Goal: Task Accomplishment & Management: Complete application form

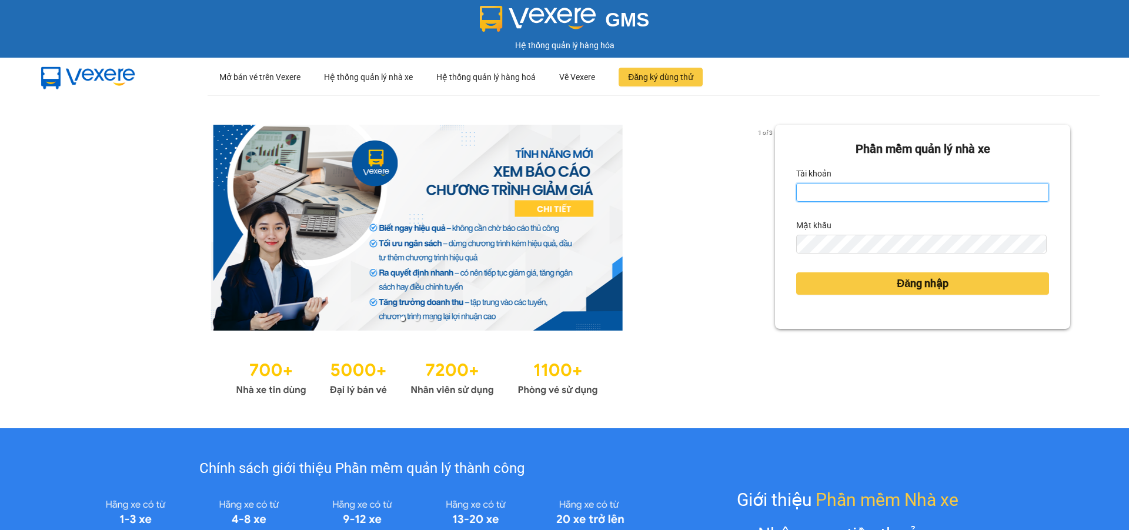
type input "ptha.hhg"
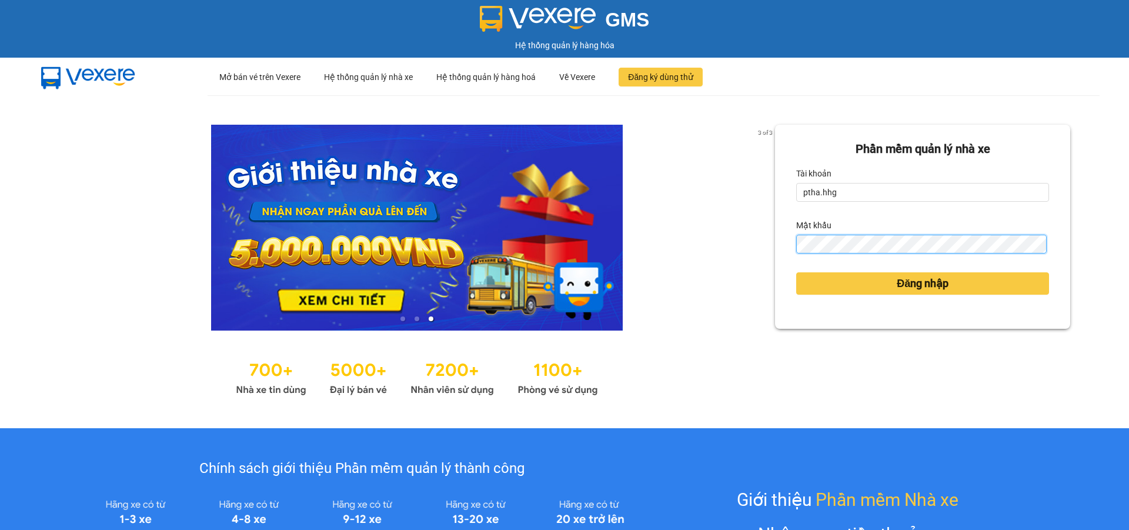
click at [796, 272] on button "Đăng nhập" at bounding box center [922, 283] width 253 height 22
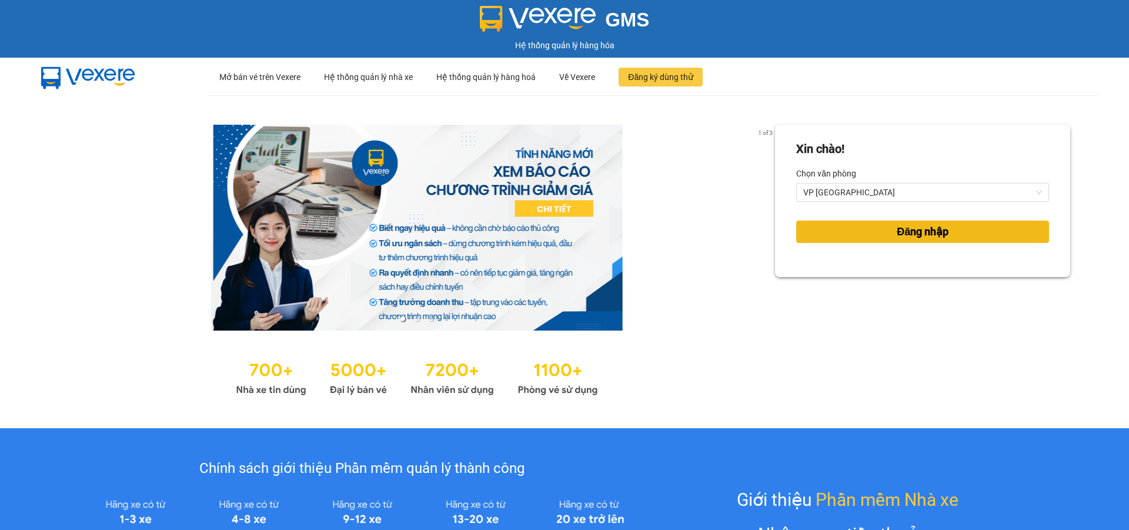
click at [899, 233] on span "Đăng nhập" at bounding box center [923, 231] width 52 height 16
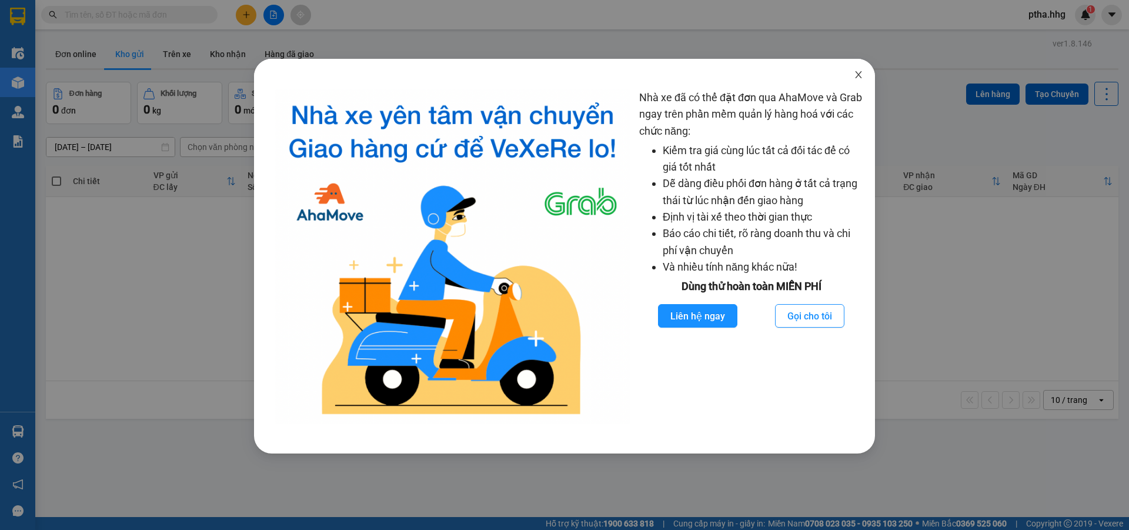
click at [856, 75] on icon "close" at bounding box center [858, 74] width 9 height 9
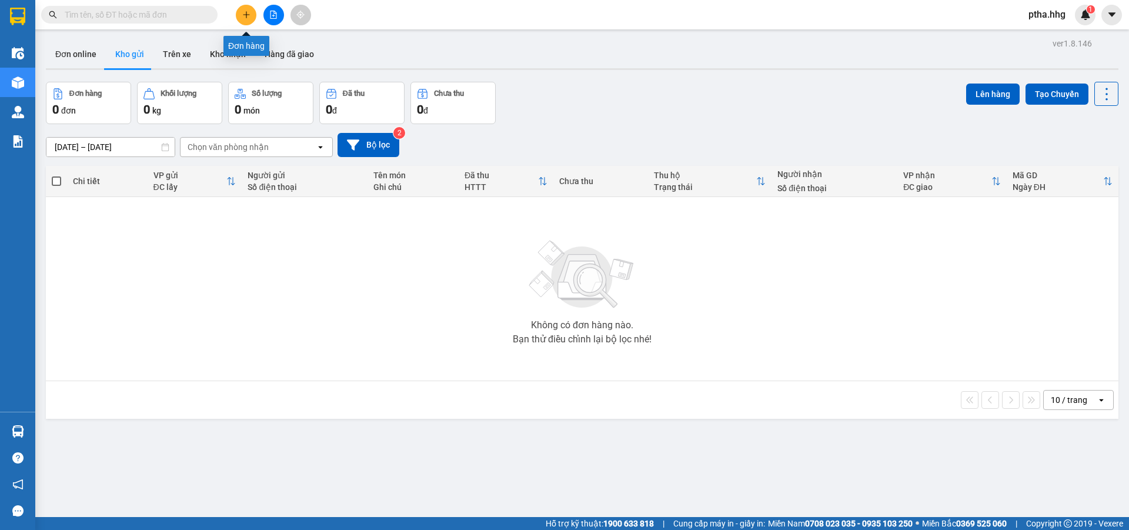
click at [247, 21] on button at bounding box center [246, 15] width 21 height 21
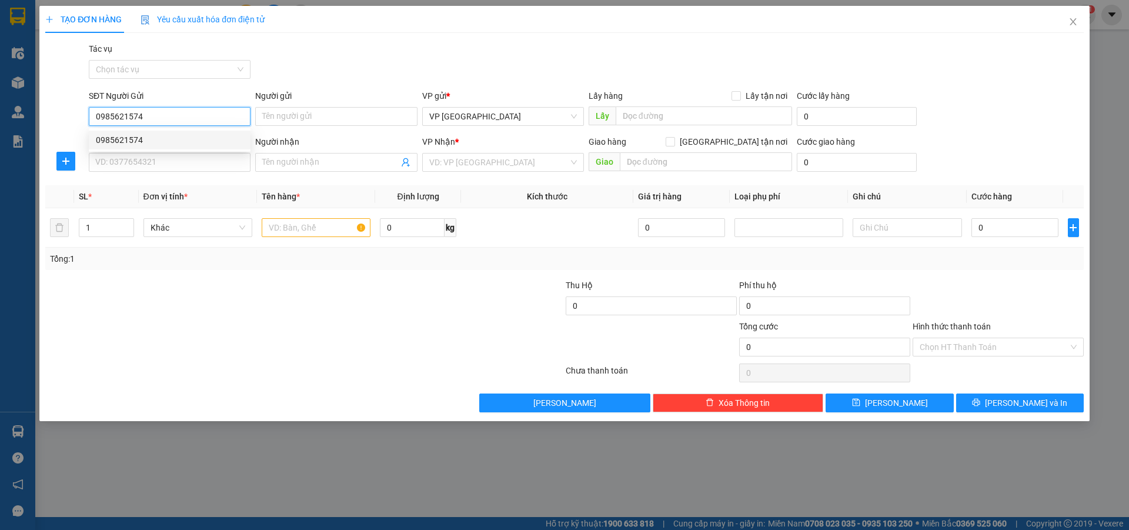
click at [125, 139] on div "0985621574" at bounding box center [170, 139] width 148 height 13
type input "0985621574"
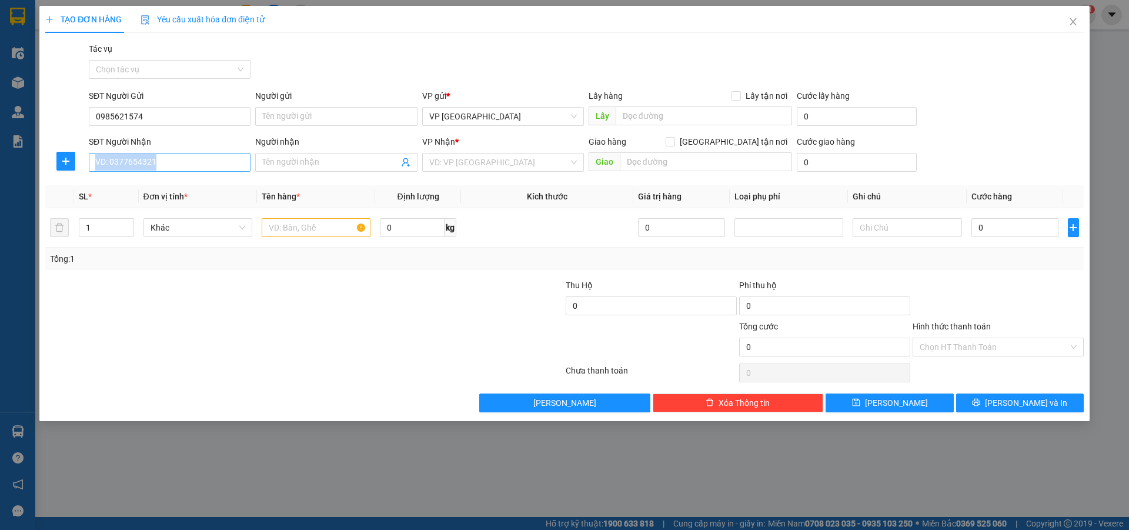
drag, startPoint x: 125, startPoint y: 172, endPoint x: 125, endPoint y: 165, distance: 7.1
click at [125, 168] on div "SĐT Người Nhận VD: 0377654321" at bounding box center [170, 155] width 162 height 41
click at [172, 163] on input "SĐT Người Nhận" at bounding box center [170, 162] width 162 height 19
click at [126, 187] on div "0862006005" at bounding box center [170, 185] width 148 height 13
type input "0862006005"
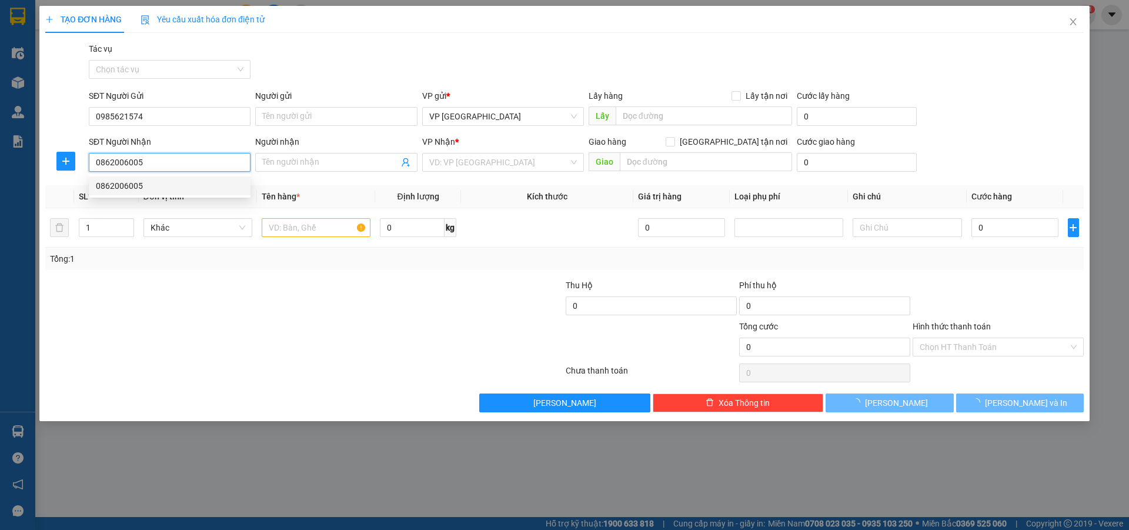
type input "núi thành Q NAM"
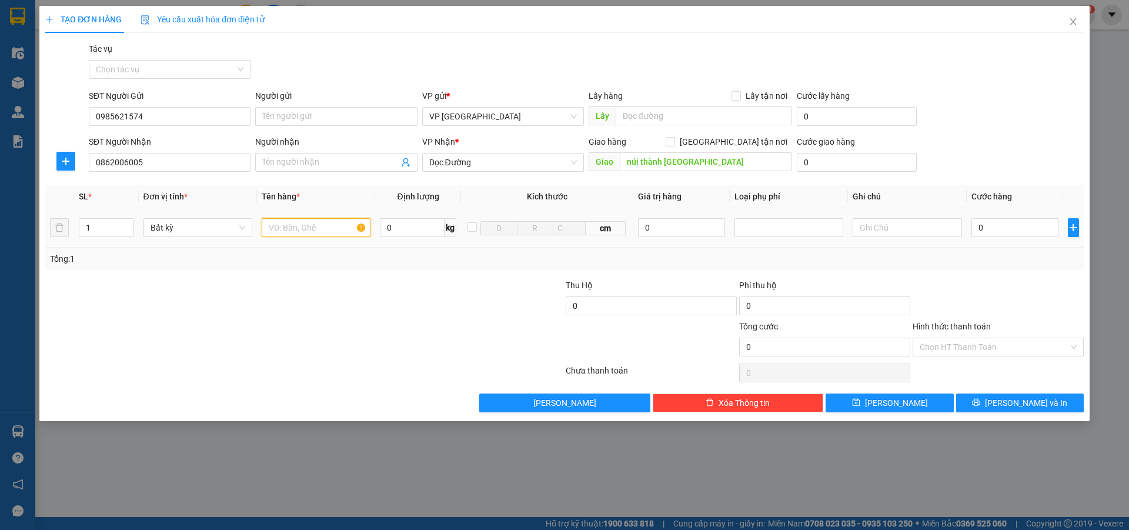
click at [275, 225] on input "text" at bounding box center [316, 227] width 109 height 19
type input "bi buoi"
click at [985, 226] on input "0" at bounding box center [1015, 227] width 88 height 19
type input "8"
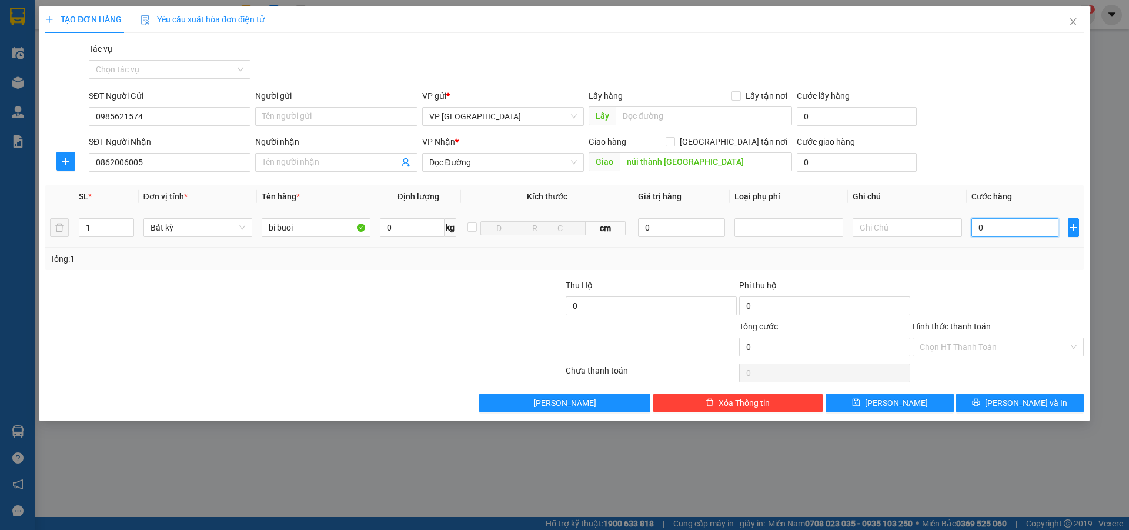
type input "8"
type input "80"
type input "800"
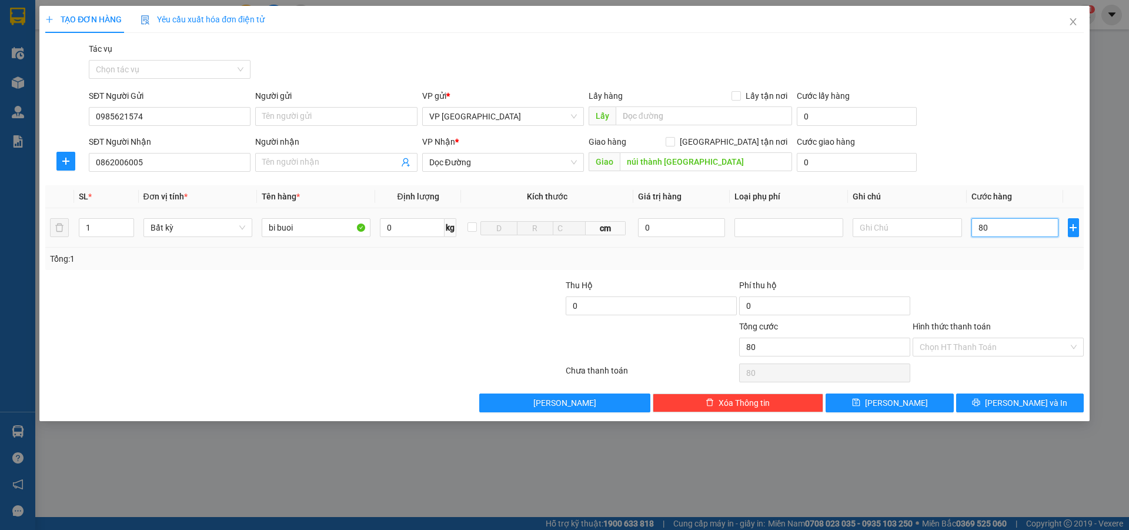
type input "800"
type input "8.000"
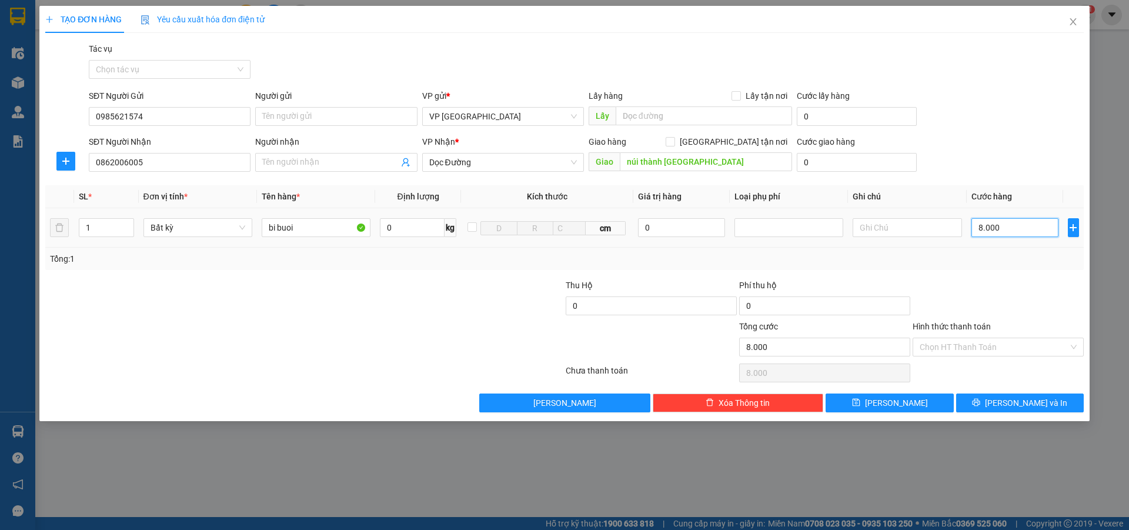
type input "80.000"
click at [1019, 404] on span "Lưu và In" at bounding box center [1026, 402] width 82 height 13
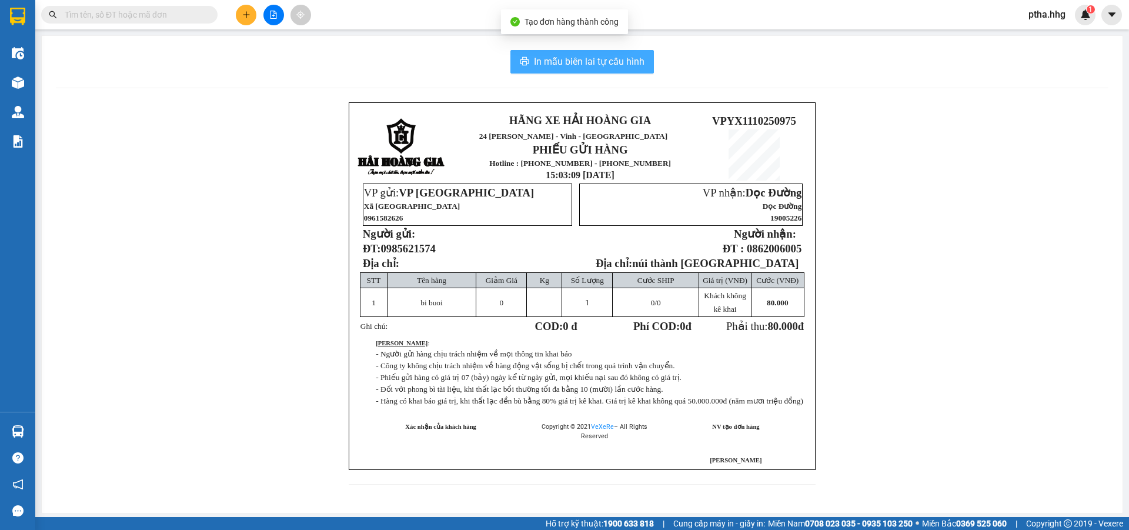
click at [568, 55] on span "In mẫu biên lai tự cấu hình" at bounding box center [589, 61] width 111 height 15
